Goal: Task Accomplishment & Management: Manage account settings

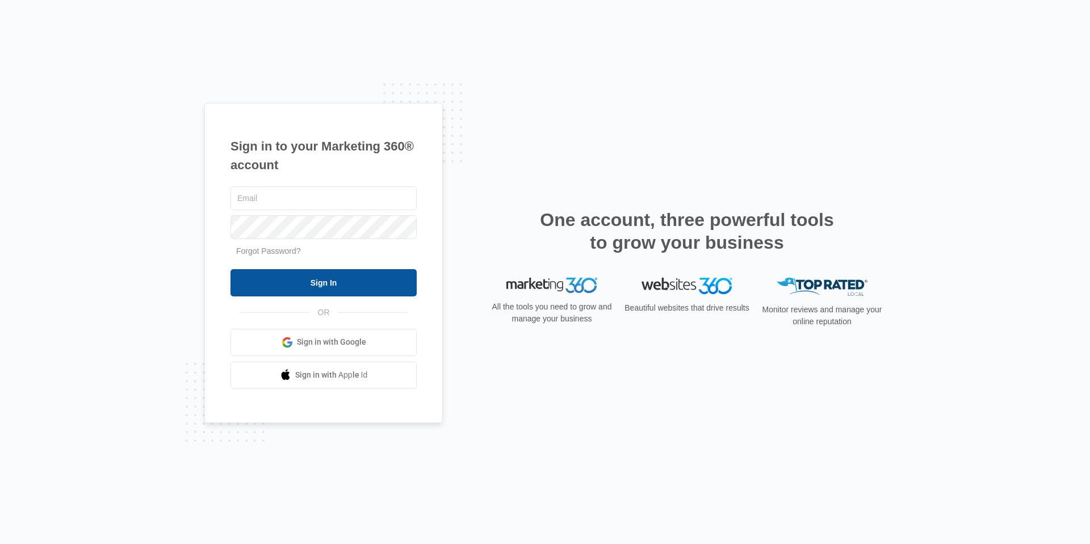
type input "[PERSON_NAME][EMAIL_ADDRESS][PERSON_NAME][DOMAIN_NAME]"
click at [328, 277] on input "Sign In" at bounding box center [323, 282] width 186 height 27
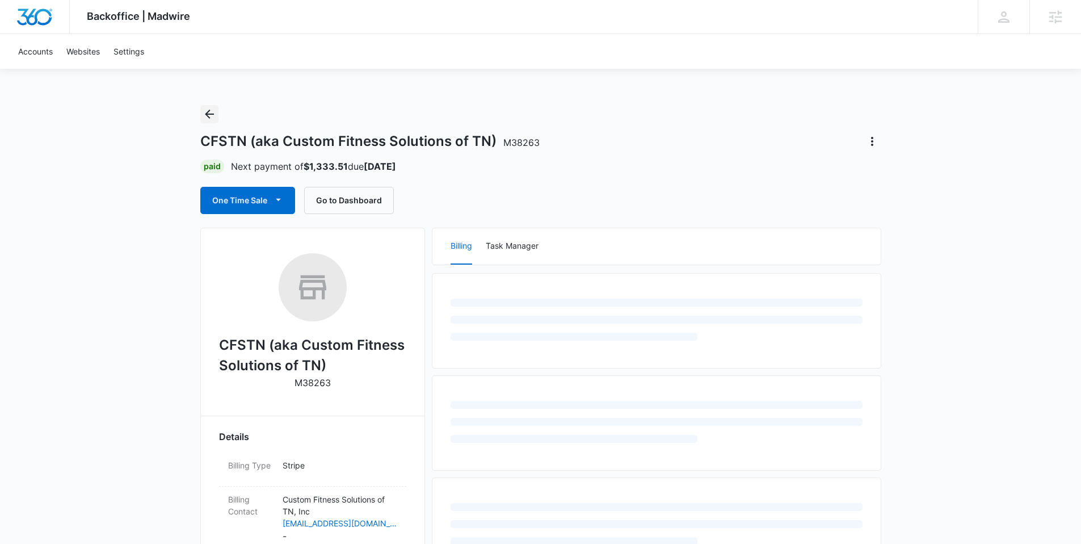
click at [216, 113] on button "Back" at bounding box center [209, 114] width 18 height 18
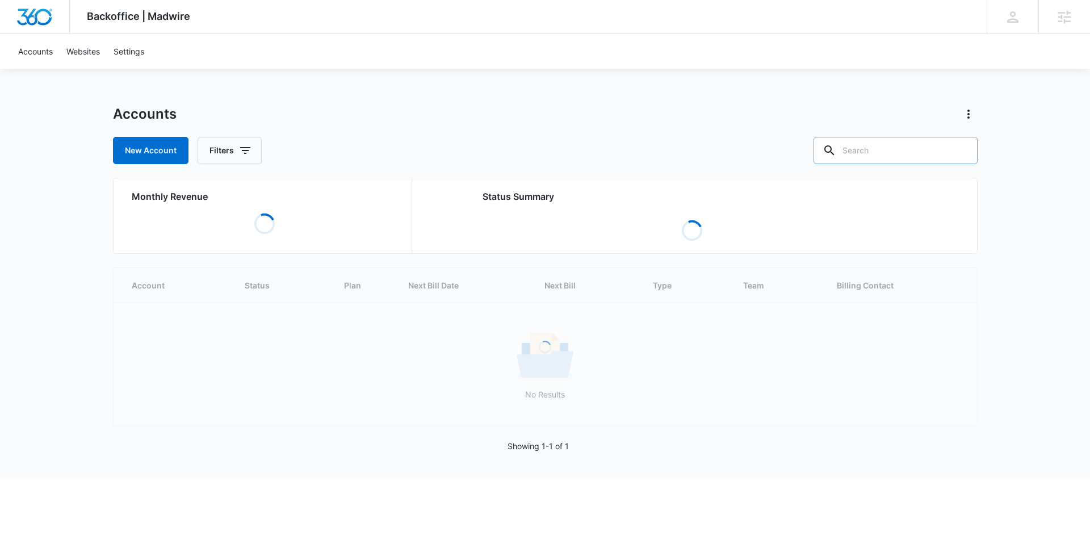
click at [889, 149] on input "text" at bounding box center [895, 150] width 164 height 27
paste input "M38898"
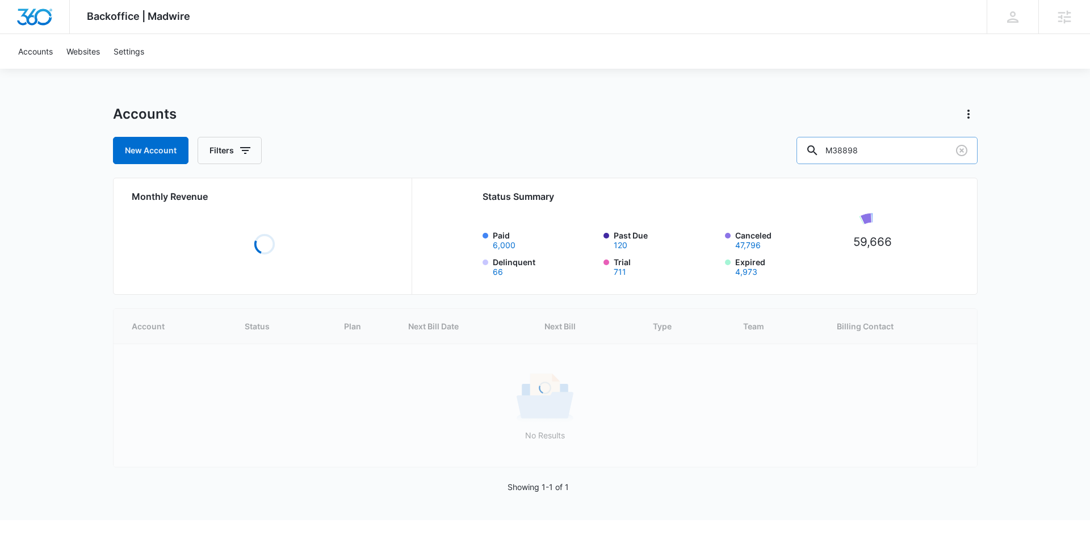
type input "M38898"
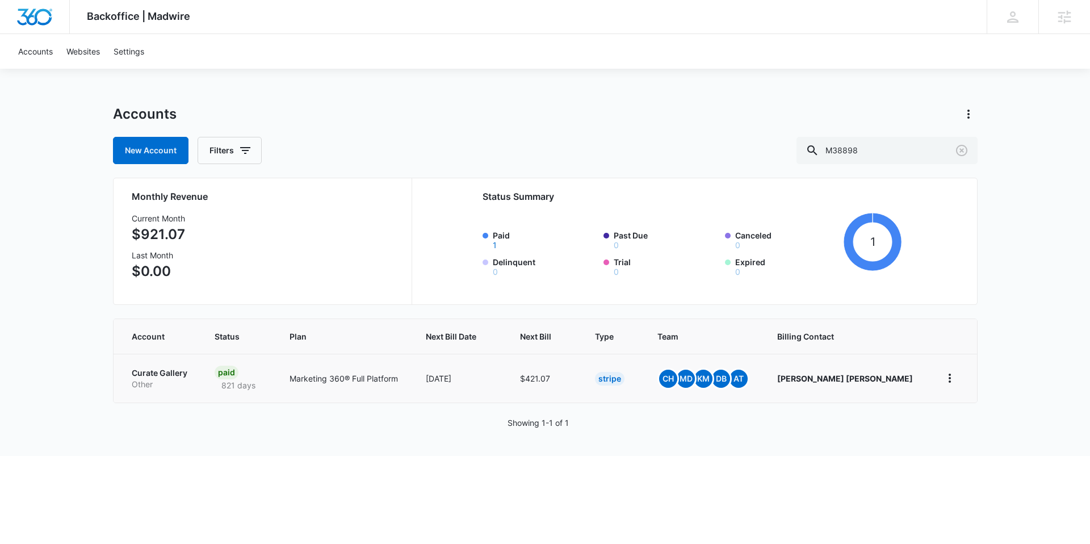
click at [162, 375] on p "Curate Gallery" at bounding box center [160, 372] width 56 height 11
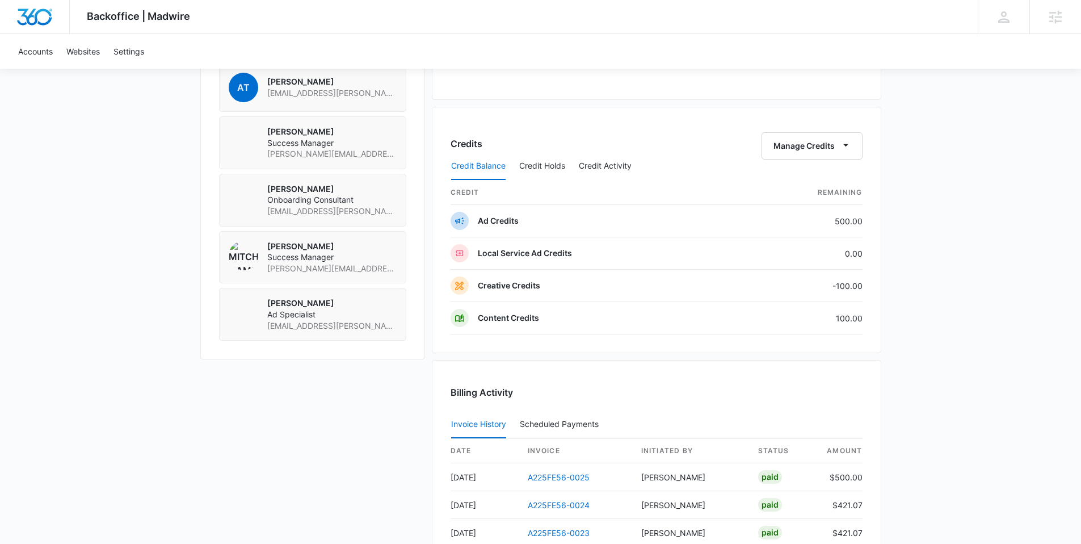
scroll to position [875, 0]
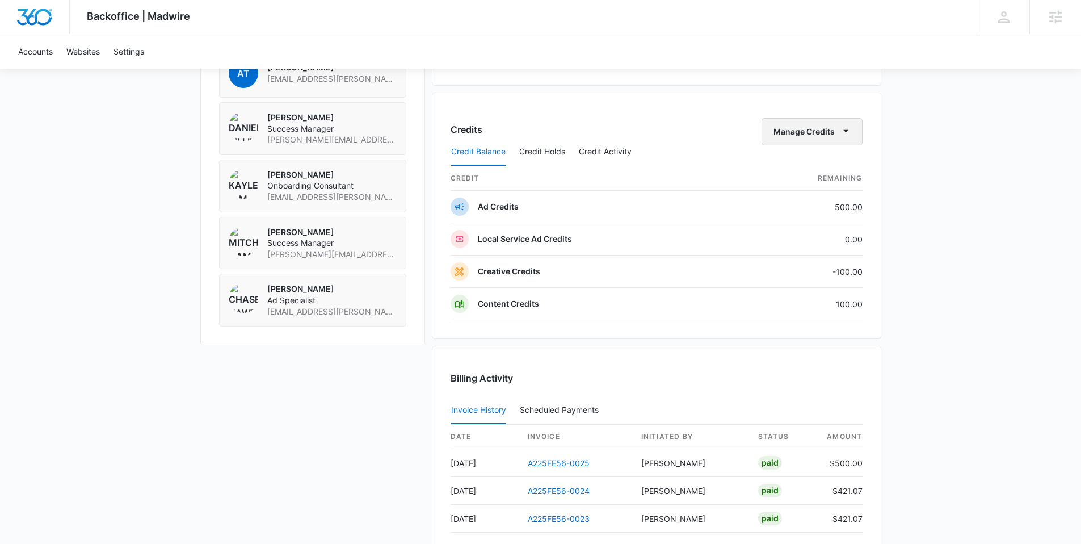
click at [839, 129] on span "button" at bounding box center [846, 132] width 14 height 14
click at [812, 168] on div "Transfer Credits" at bounding box center [806, 168] width 60 height 8
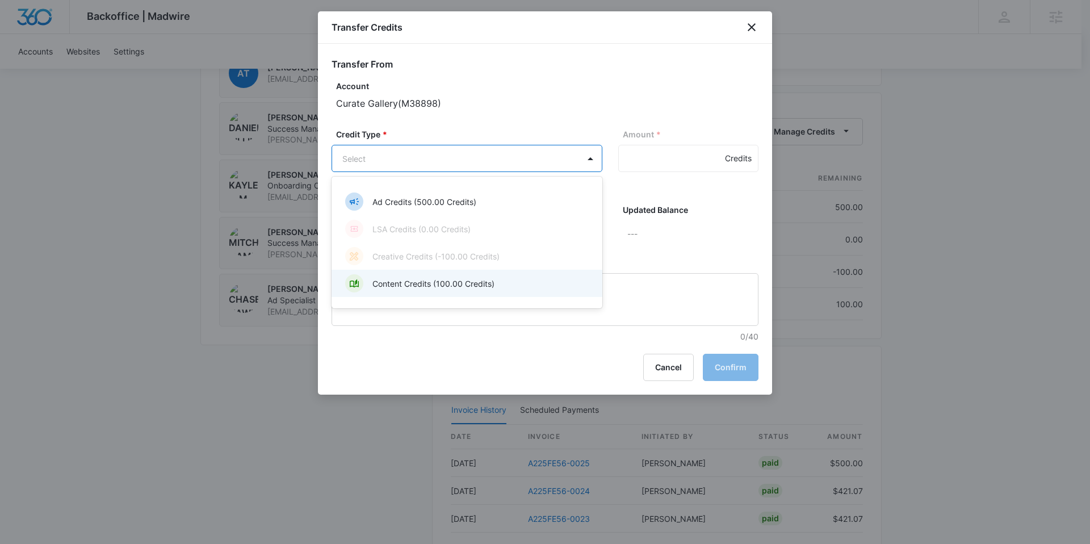
click at [424, 281] on p "Content Credits (100.00 Credits)" at bounding box center [433, 283] width 122 height 12
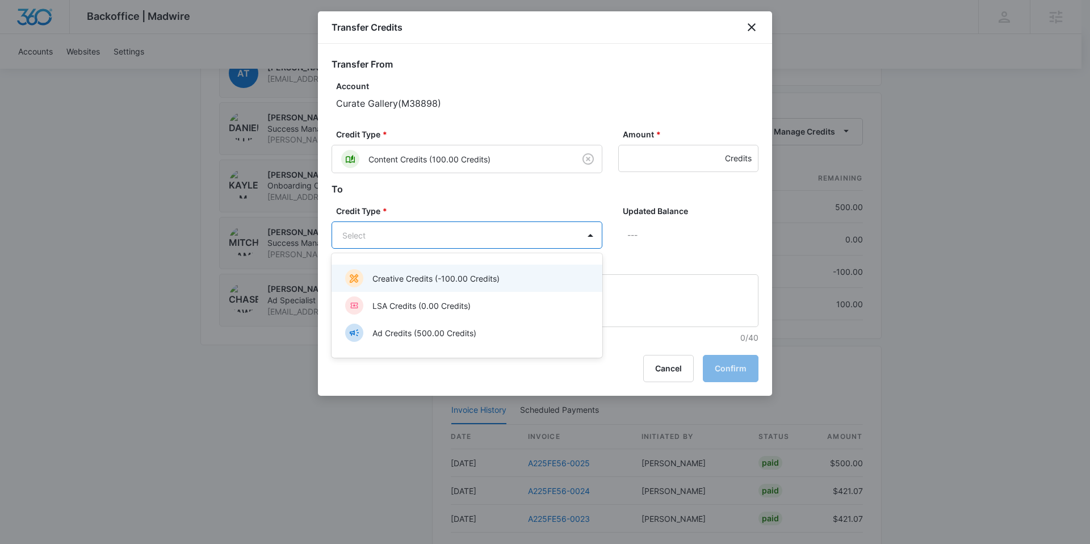
click at [419, 274] on p "Creative Credits (-100.00 Credits)" at bounding box center [435, 278] width 127 height 12
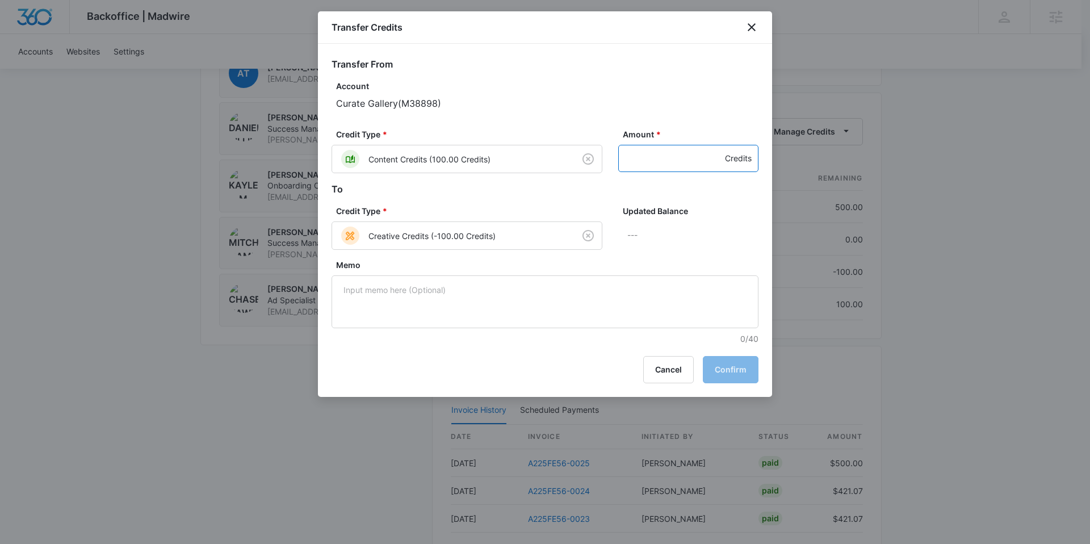
click at [652, 155] on input "Amount *" at bounding box center [688, 158] width 140 height 27
type input "100"
click at [725, 366] on button "Confirm" at bounding box center [731, 369] width 56 height 27
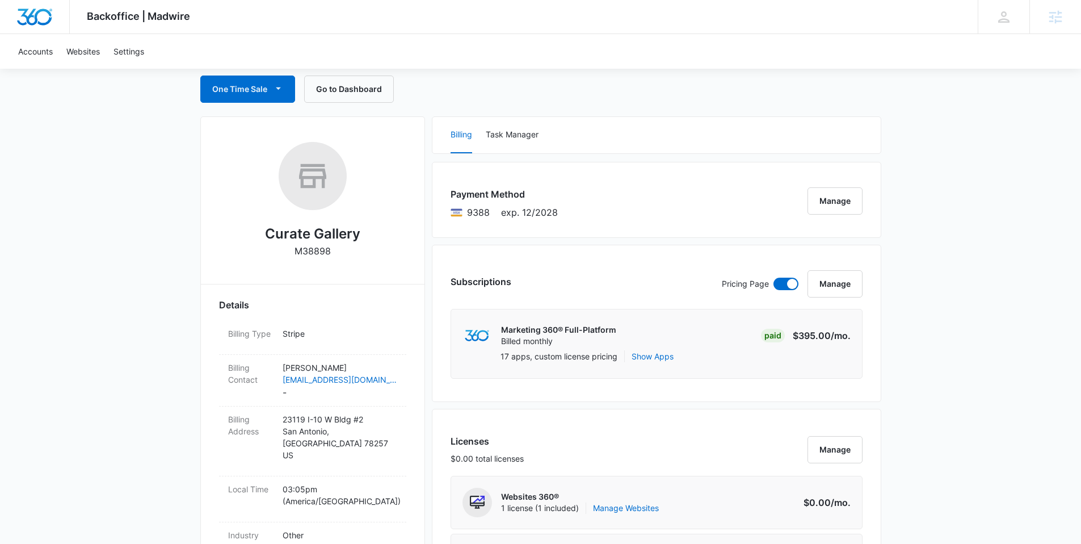
scroll to position [0, 0]
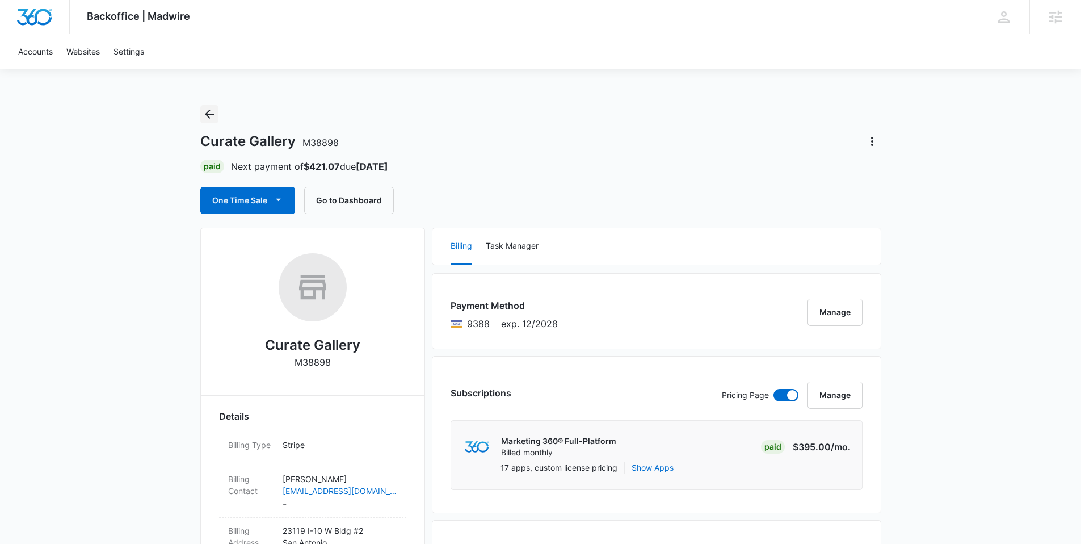
click at [208, 113] on icon "Back" at bounding box center [209, 114] width 9 height 9
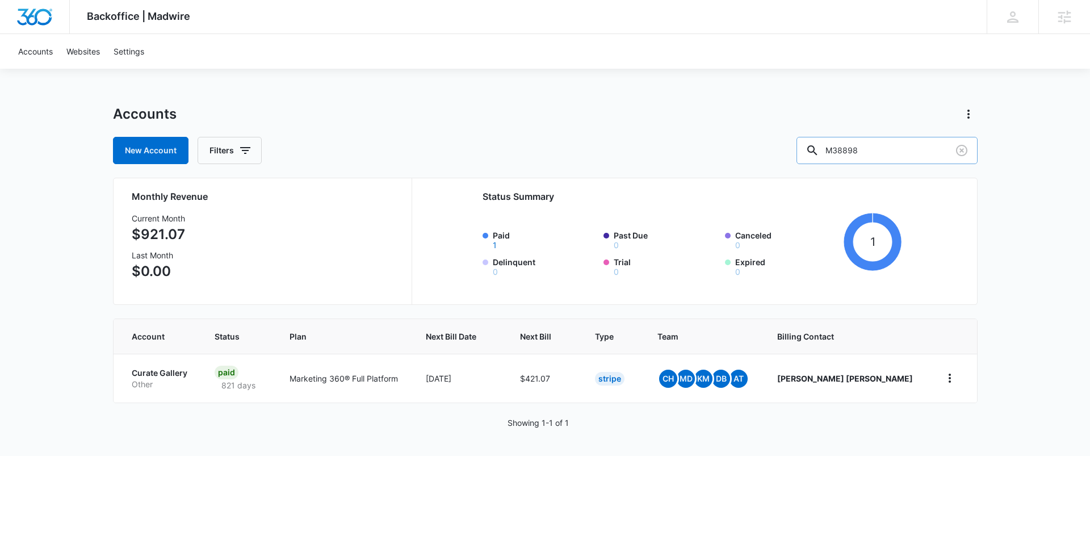
click at [895, 147] on input "M38898" at bounding box center [886, 150] width 181 height 27
paste input "5082"
type input "M50828"
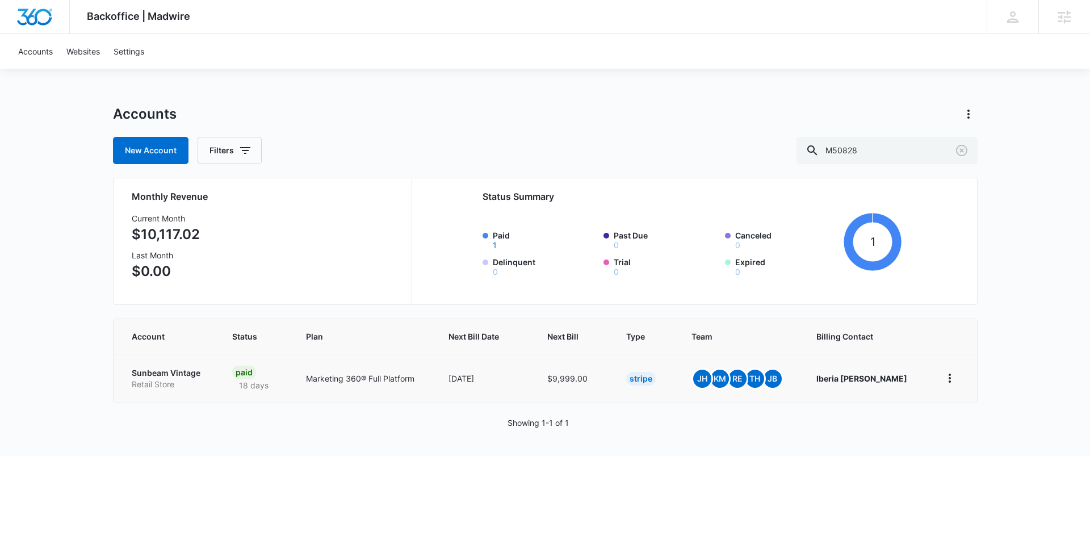
click at [174, 370] on p "Sunbeam Vintage" at bounding box center [169, 372] width 74 height 11
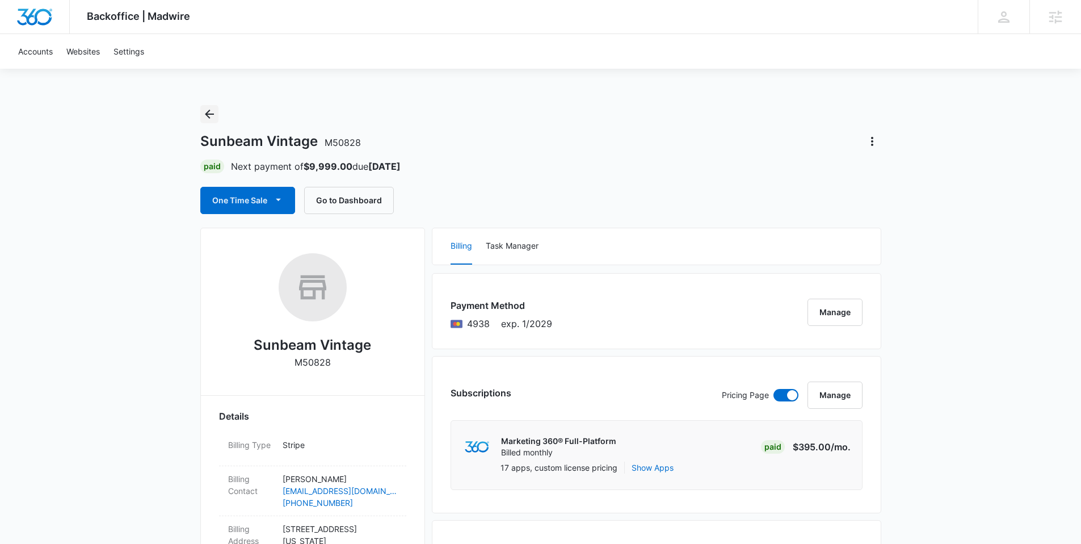
click at [206, 116] on icon "Back" at bounding box center [210, 114] width 14 height 14
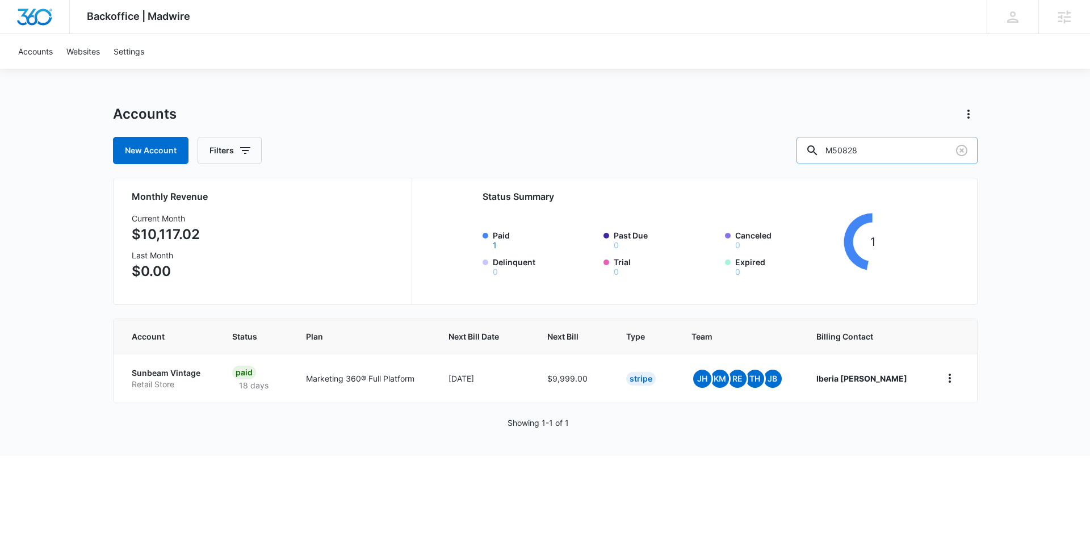
click at [922, 155] on input "M50828" at bounding box center [886, 150] width 181 height 27
click at [921, 155] on input "M50828" at bounding box center [886, 150] width 181 height 27
paste input "11342"
type input "M11342"
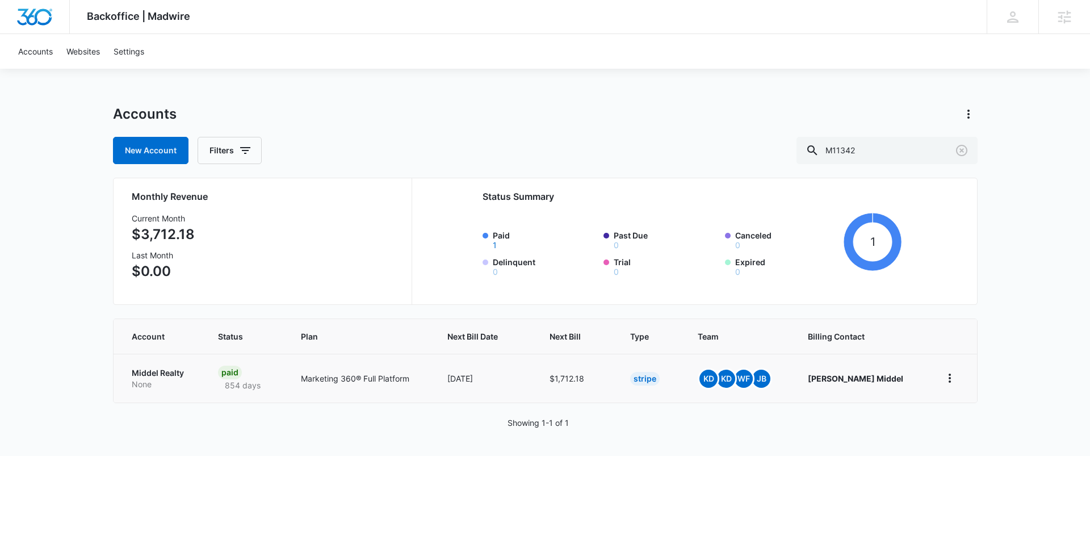
click at [151, 372] on p "Middel Realty" at bounding box center [161, 372] width 59 height 11
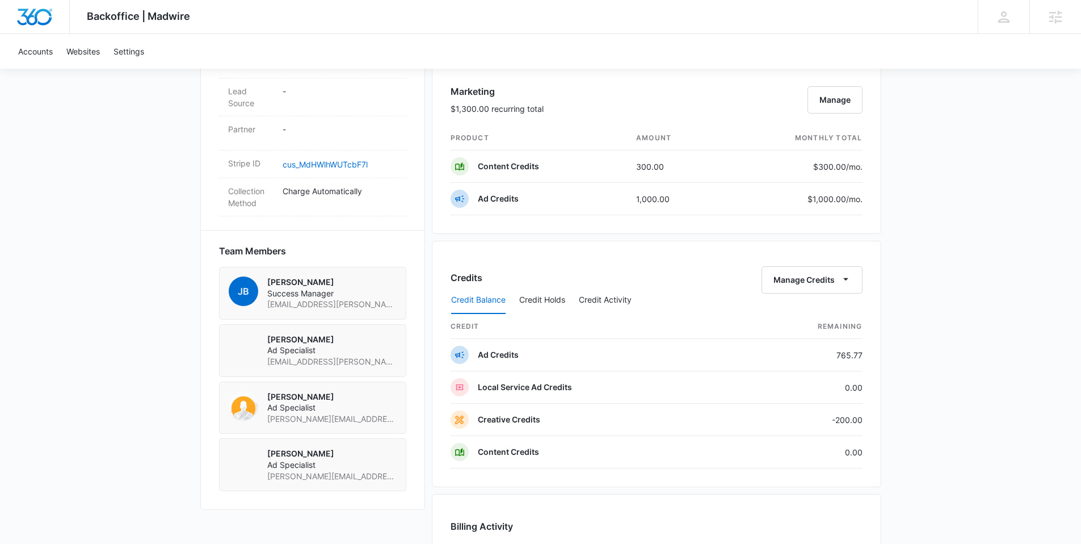
scroll to position [660, 0]
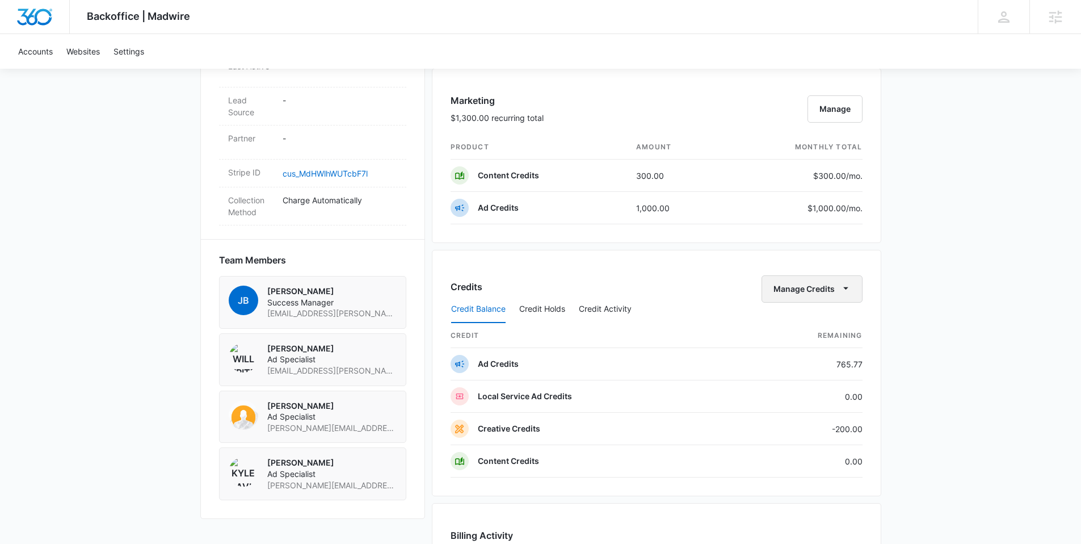
click at [845, 287] on icon "button" at bounding box center [845, 288] width 5 height 2
click at [814, 326] on div "Transfer Credits" at bounding box center [806, 325] width 60 height 8
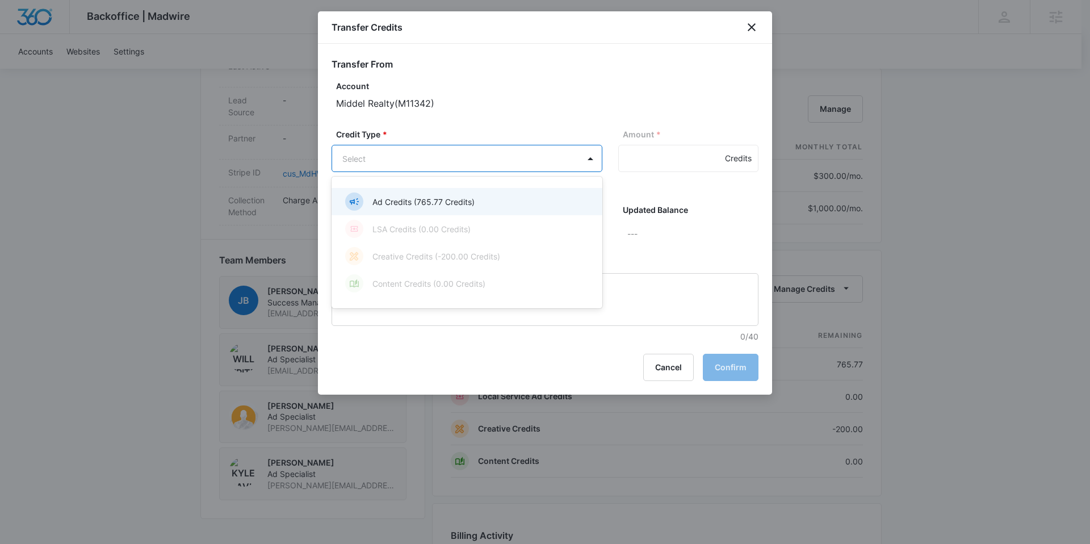
click at [451, 166] on body "Backoffice | Madwire Apps Settings CS [PERSON_NAME] [PERSON_NAME][EMAIL_ADDRESS…" at bounding box center [545, 121] width 1090 height 1562
click at [444, 200] on p "Ad Credits (765.77 Credits)" at bounding box center [423, 202] width 102 height 12
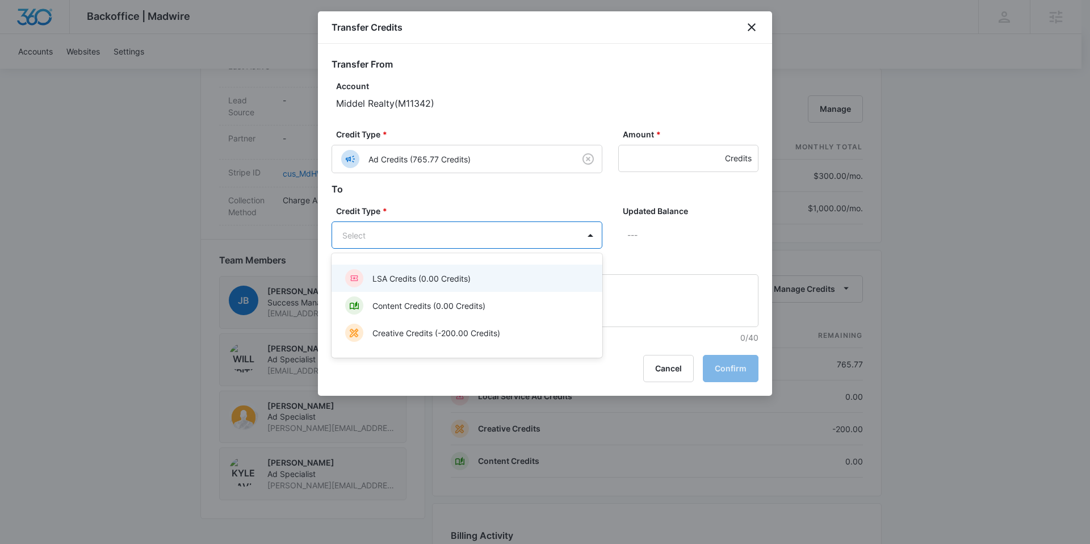
click at [427, 239] on body "Backoffice | Madwire Apps Settings CS [PERSON_NAME] [PERSON_NAME][EMAIL_ADDRESS…" at bounding box center [545, 121] width 1090 height 1562
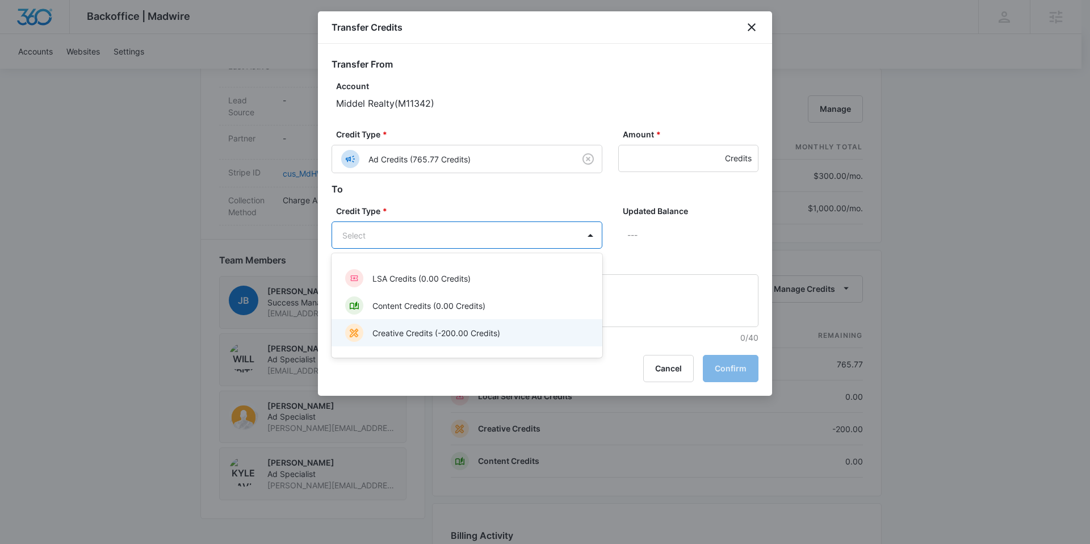
click at [408, 336] on p "Creative Credits (-200.00 Credits)" at bounding box center [436, 333] width 128 height 12
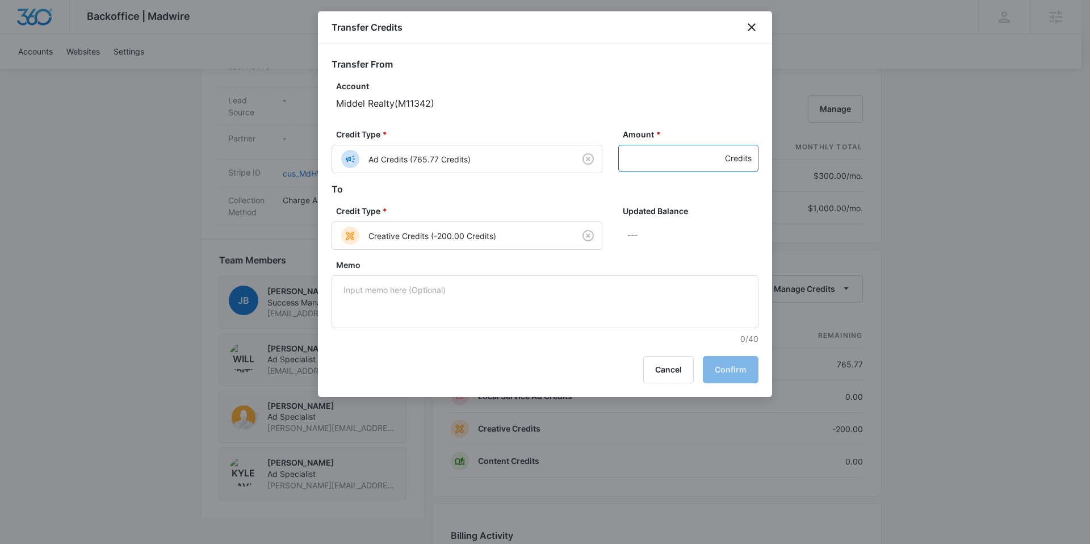
click at [650, 164] on input "Amount *" at bounding box center [688, 158] width 140 height 27
type input "200"
click at [723, 373] on button "Confirm" at bounding box center [731, 369] width 56 height 27
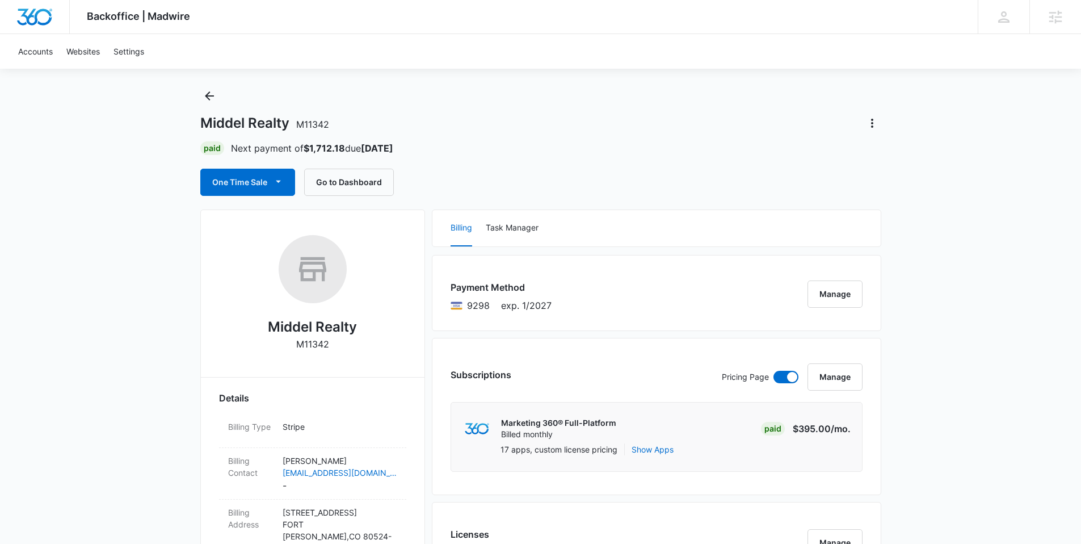
scroll to position [0, 0]
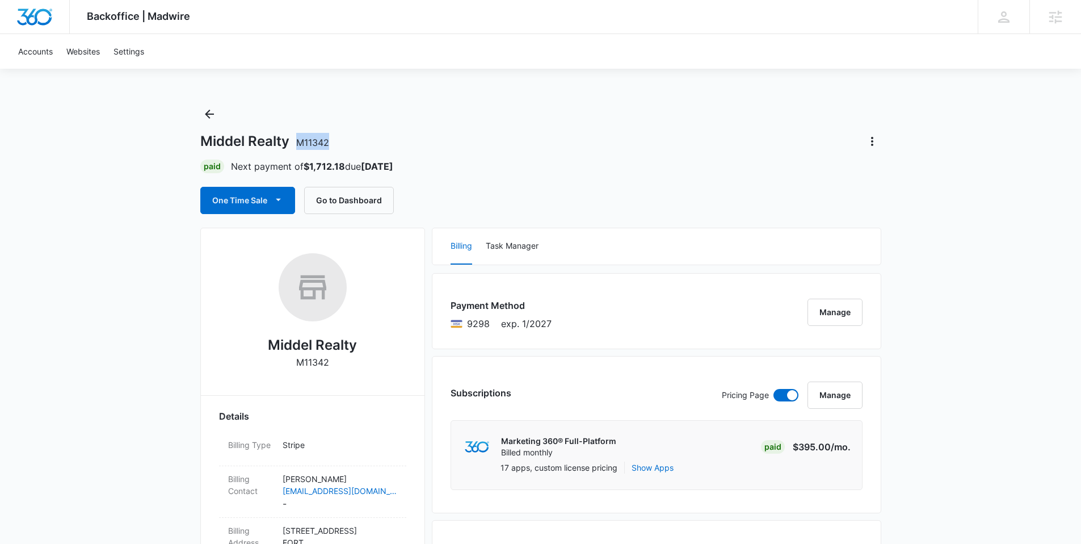
drag, startPoint x: 343, startPoint y: 143, endPoint x: 293, endPoint y: 138, distance: 49.6
click at [293, 138] on div "Middel Realty M11342" at bounding box center [540, 141] width 681 height 18
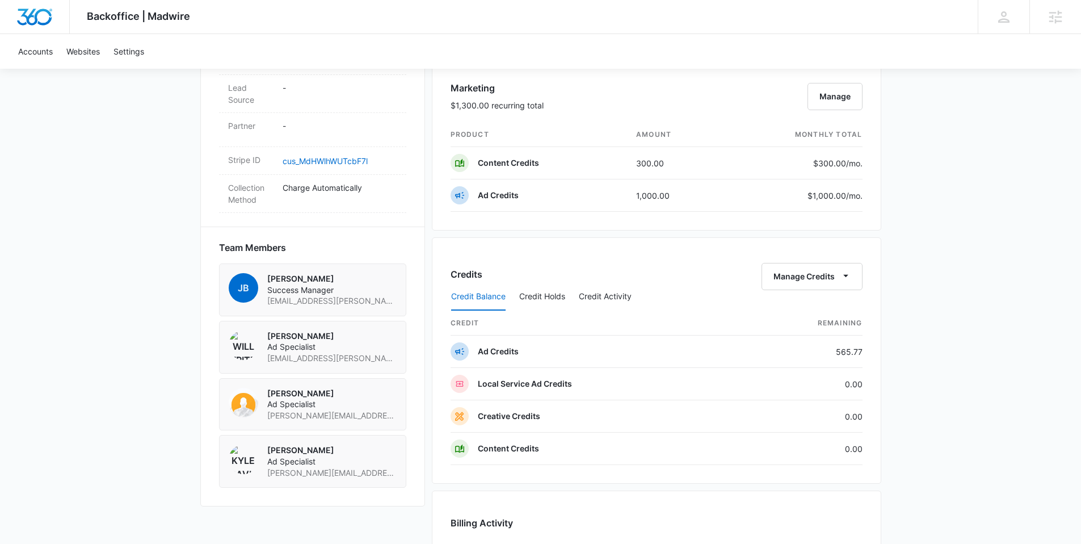
scroll to position [834, 0]
